Goal: Find specific fact: Find specific fact

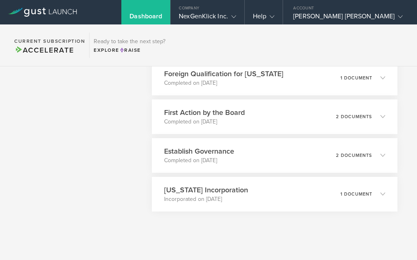
scroll to position [494, 0]
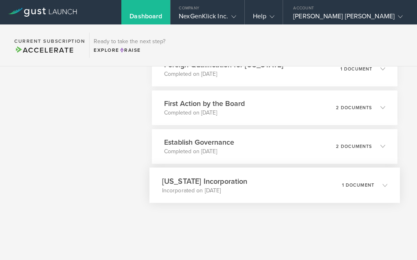
click at [203, 184] on h3 "[US_STATE] Incorporation" at bounding box center [205, 181] width 86 height 11
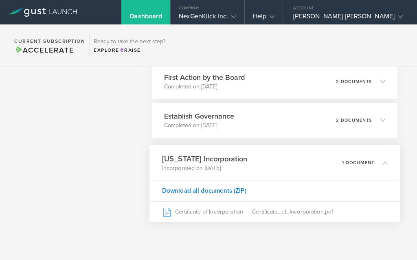
scroll to position [539, 0]
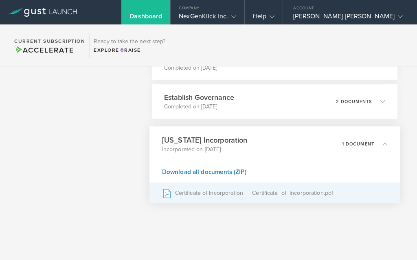
click at [212, 197] on div "Certificate of Incorporation" at bounding box center [207, 193] width 91 height 20
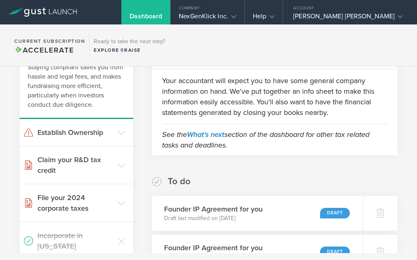
scroll to position [66, 0]
click at [100, 133] on h3 "Establish Ownership" at bounding box center [76, 133] width 76 height 11
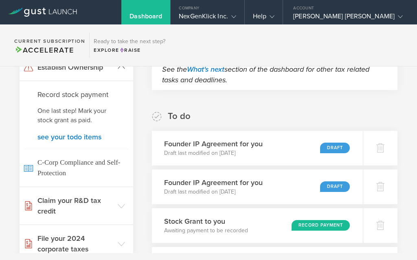
scroll to position [137, 0]
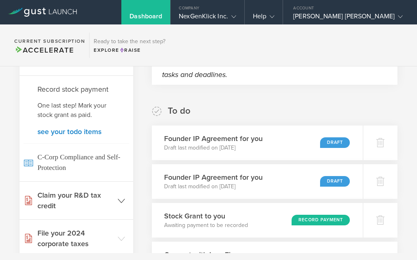
click at [89, 204] on h3 "Claim your R&D tax credit" at bounding box center [76, 200] width 76 height 21
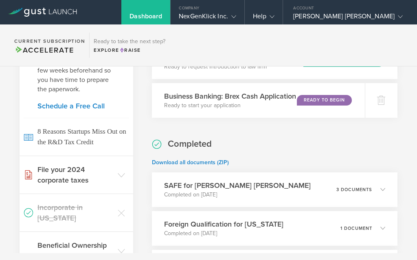
scroll to position [341, 0]
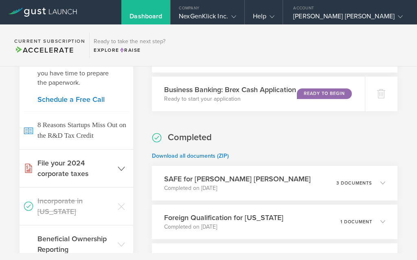
click at [79, 170] on h3 "File your 2024 corporate taxes" at bounding box center [76, 168] width 76 height 21
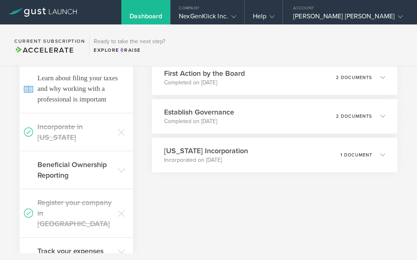
scroll to position [525, 0]
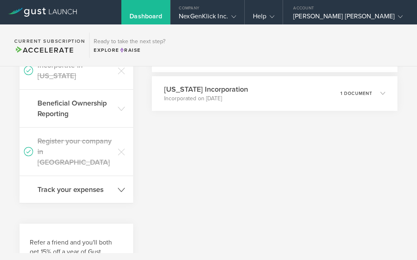
click at [79, 184] on h3 "Track your expenses" at bounding box center [76, 189] width 76 height 11
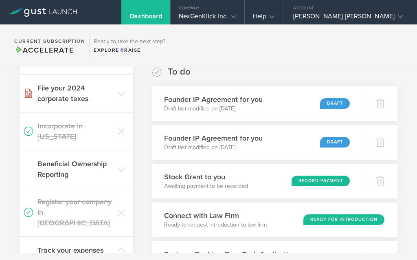
scroll to position [0, 0]
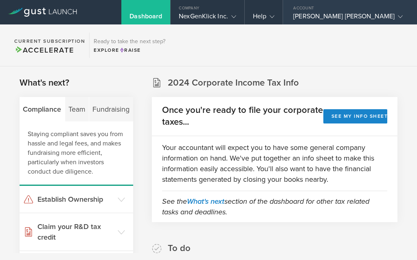
click at [301, 17] on div "[PERSON_NAME] [PERSON_NAME]" at bounding box center [349, 18] width 110 height 12
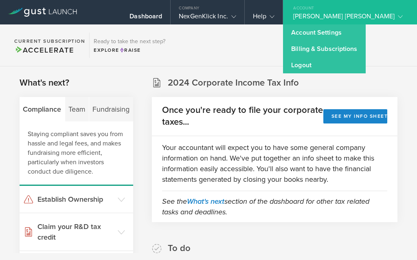
click at [175, 53] on section "Current Subscription Accelerate Ready to take the next step? Explore Raise" at bounding box center [208, 45] width 417 height 42
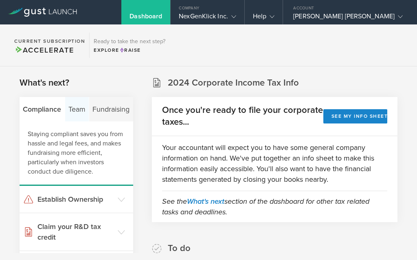
click at [76, 108] on div "Team" at bounding box center [77, 109] width 24 height 24
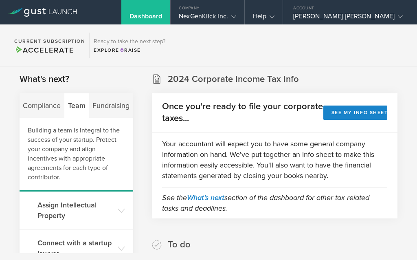
scroll to position [4, 0]
click at [104, 110] on div "Fundraising" at bounding box center [111, 105] width 44 height 24
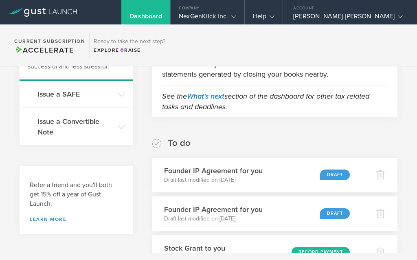
scroll to position [0, 0]
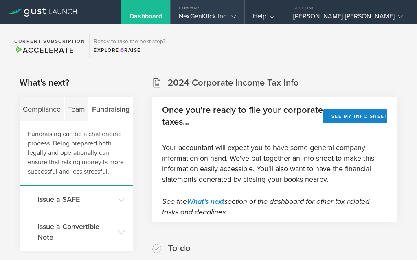
click at [196, 13] on div "NexGenKlick Inc." at bounding box center [207, 18] width 57 height 12
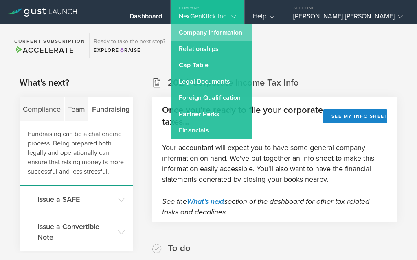
click at [196, 30] on link "Company Information" at bounding box center [212, 32] width 82 height 16
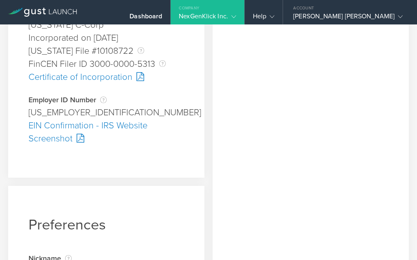
scroll to position [258, 0]
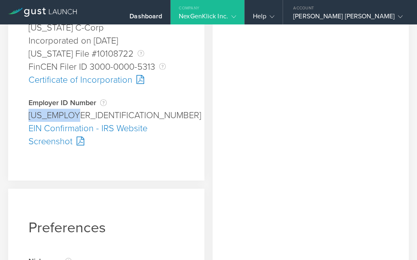
drag, startPoint x: 76, startPoint y: 130, endPoint x: 22, endPoint y: 128, distance: 54.7
copy div "[US_EMPLOYER_IDENTIFICATION_NUMBER]"
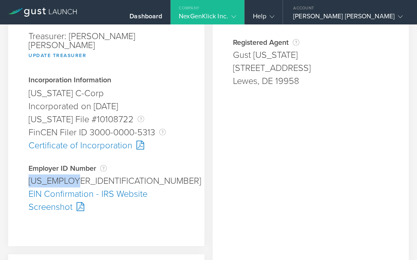
scroll to position [186, 0]
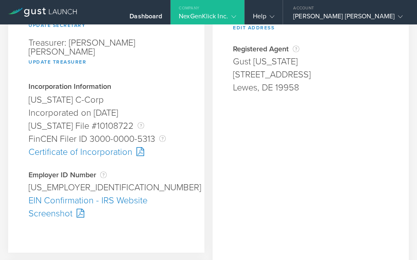
click at [106, 159] on div "Certificate of Incorporation" at bounding box center [107, 152] width 156 height 13
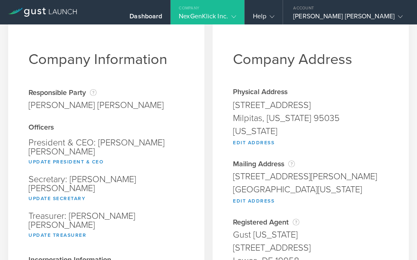
scroll to position [0, 0]
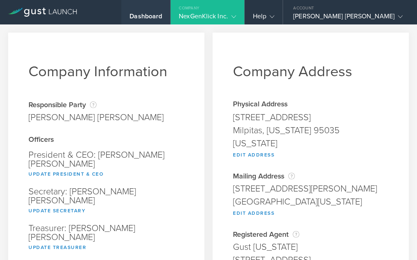
click at [132, 17] on div "Dashboard" at bounding box center [146, 18] width 33 height 12
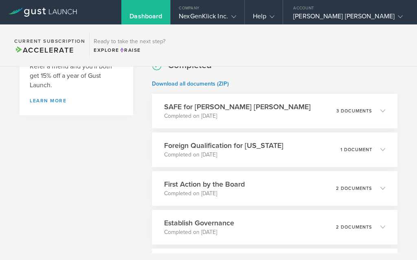
scroll to position [415, 0]
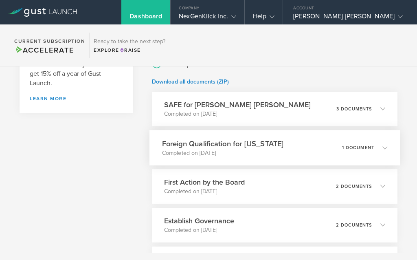
click at [190, 145] on h3 "Foreign Qualification for [US_STATE]" at bounding box center [223, 143] width 122 height 11
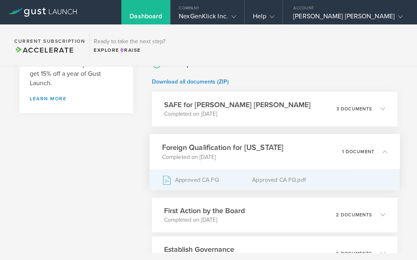
click at [186, 179] on div "Approved CA FQ" at bounding box center [207, 180] width 91 height 20
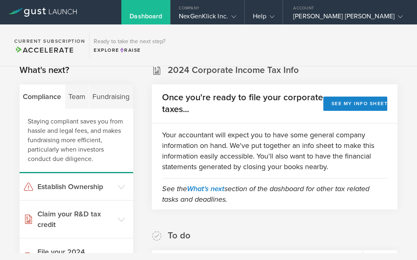
scroll to position [0, 0]
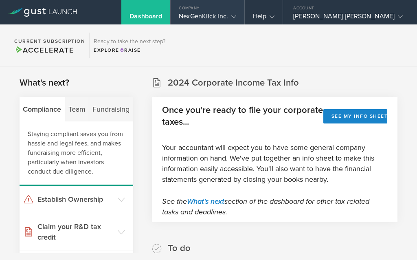
click at [188, 18] on div "NexGenKlick Inc." at bounding box center [207, 18] width 57 height 12
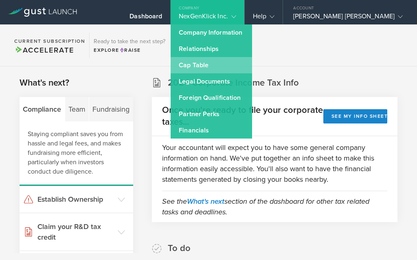
click at [181, 65] on link "Cap Table" at bounding box center [212, 65] width 82 height 16
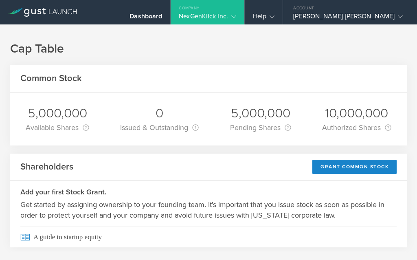
click at [195, 15] on div "NexGenKlick Inc." at bounding box center [207, 18] width 57 height 12
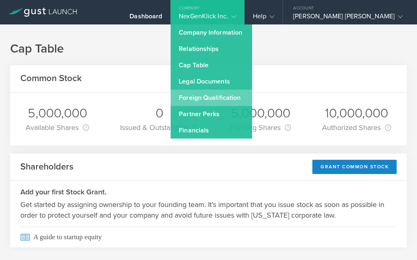
click at [183, 93] on link "Foreign Qualification" at bounding box center [212, 98] width 82 height 16
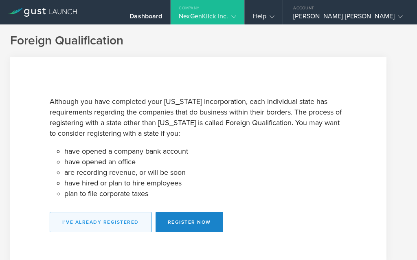
click at [114, 228] on button "I've already registered" at bounding box center [101, 222] width 102 height 20
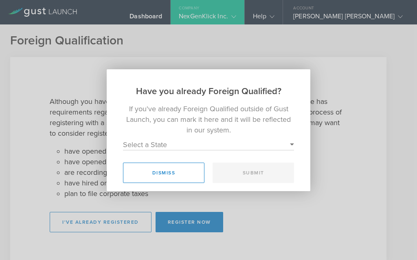
click at [167, 140] on select "Select a State [US_STATE] [US_STATE] [US_STATE] [US_STATE] [US_STATE] [US_STATE…" at bounding box center [208, 144] width 171 height 11
click at [141, 146] on select "Select a State [US_STATE] [US_STATE] [US_STATE] [US_STATE] [US_STATE] [US_STATE…" at bounding box center [208, 144] width 171 height 11
click at [178, 175] on button "Dismiss" at bounding box center [164, 173] width 82 height 20
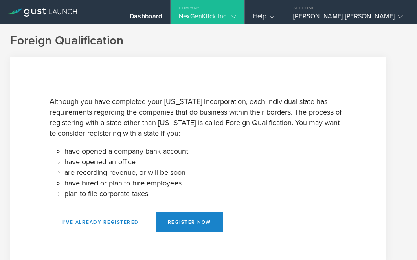
click at [190, 20] on div "NexGenKlick Inc." at bounding box center [207, 18] width 57 height 12
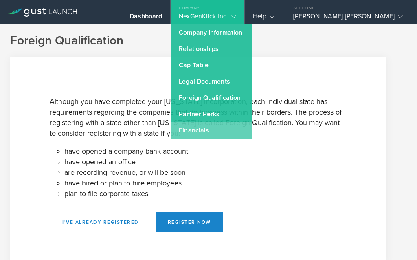
click at [185, 130] on link "Financials" at bounding box center [212, 130] width 82 height 16
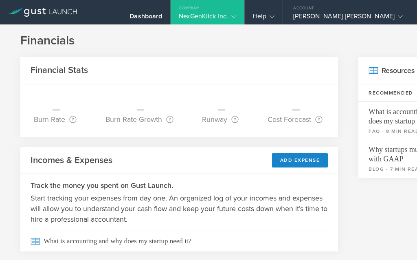
click at [189, 13] on div "NexGenKlick Inc." at bounding box center [207, 18] width 57 height 12
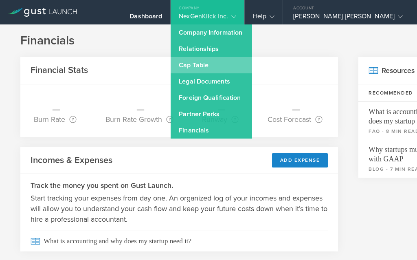
click at [183, 65] on link "Cap Table" at bounding box center [212, 65] width 82 height 16
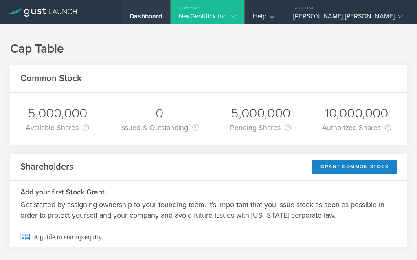
click at [140, 16] on div "Dashboard" at bounding box center [146, 18] width 33 height 12
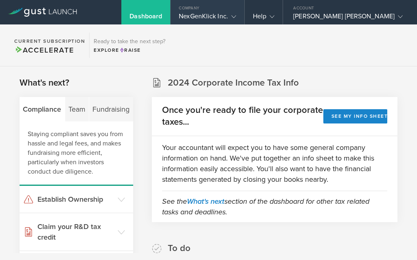
click at [186, 13] on div "NexGenKlick Inc." at bounding box center [207, 18] width 57 height 12
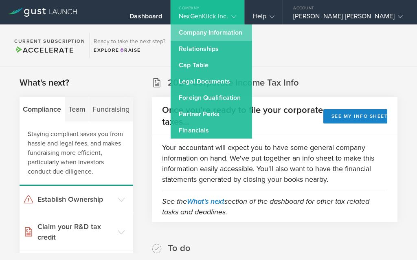
click at [185, 31] on link "Company Information" at bounding box center [212, 32] width 82 height 16
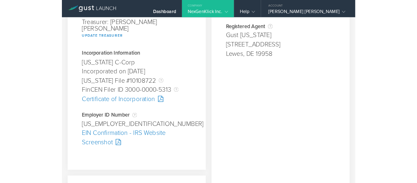
scroll to position [198, 0]
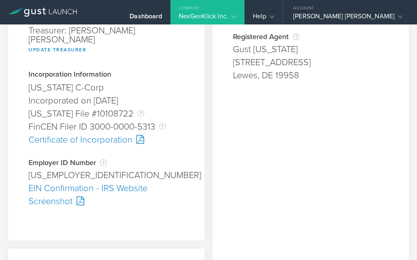
click at [103, 146] on div "Certificate of Incorporation" at bounding box center [107, 139] width 156 height 13
drag, startPoint x: 76, startPoint y: 189, endPoint x: 18, endPoint y: 188, distance: 57.9
click at [18, 188] on div "Company Information Responsible Party The name of the party responsible for fil…" at bounding box center [106, 38] width 197 height 406
copy div "[US_EMPLOYER_IDENTIFICATION_NUMBER]"
